Goal: Information Seeking & Learning: Learn about a topic

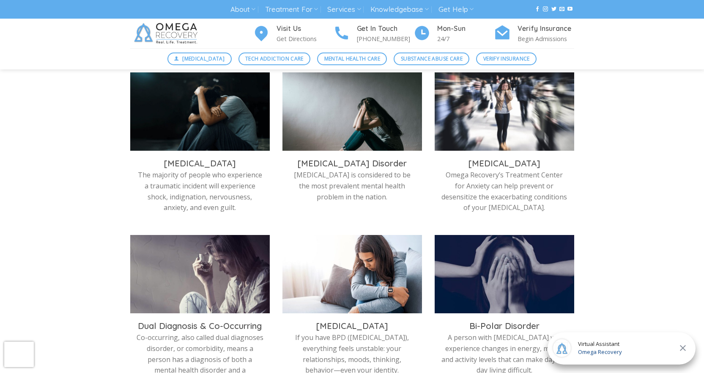
scroll to position [85, 0]
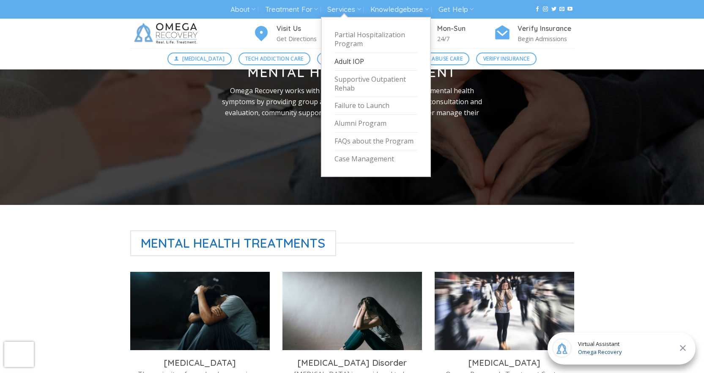
click at [355, 59] on link "Adult IOP" at bounding box center [376, 62] width 83 height 18
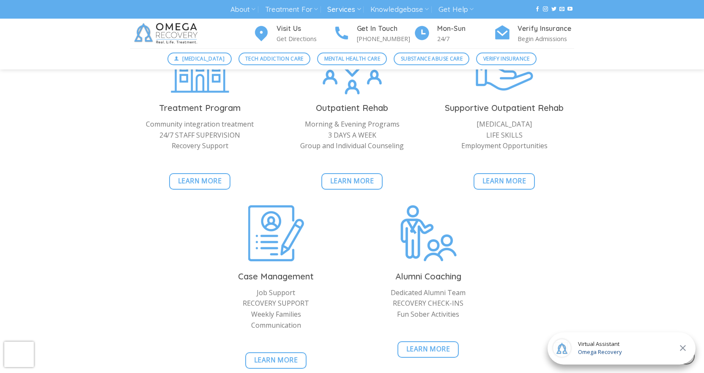
scroll to position [888, 0]
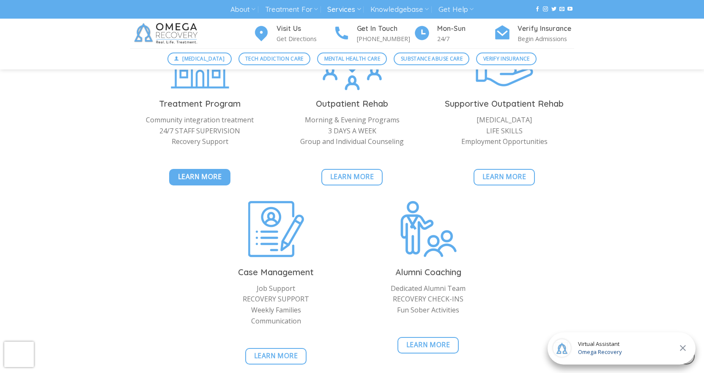
click at [195, 175] on span "Learn More" at bounding box center [200, 176] width 44 height 11
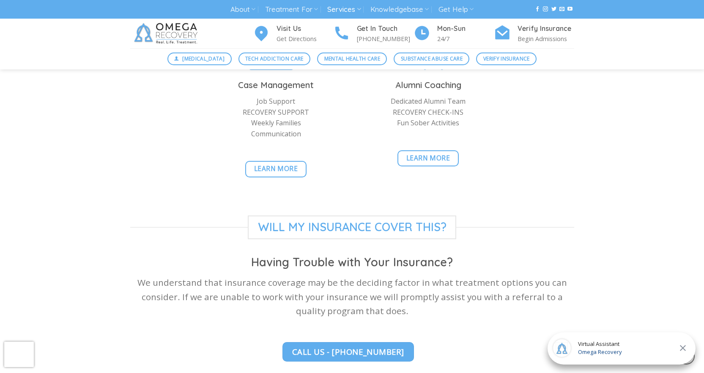
scroll to position [2327, 0]
